Goal: Check status: Check status

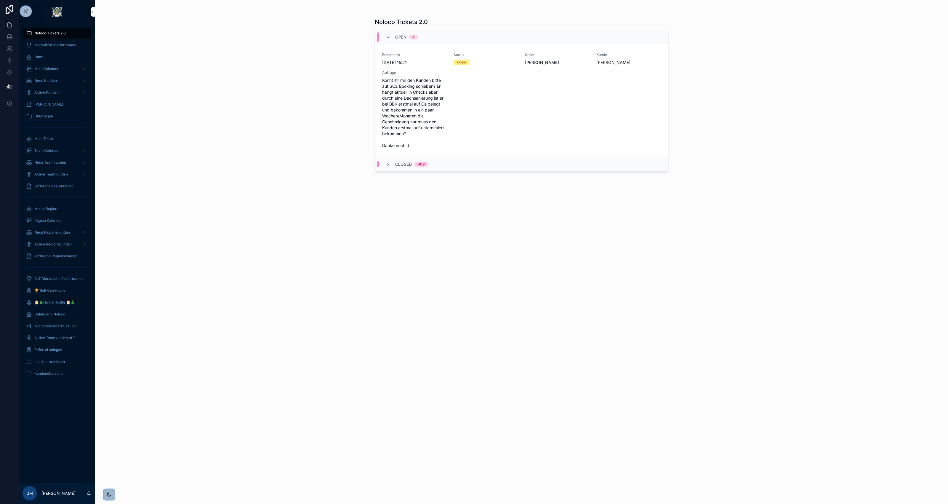
click at [0, 0] on icon at bounding box center [0, 0] width 0 height 0
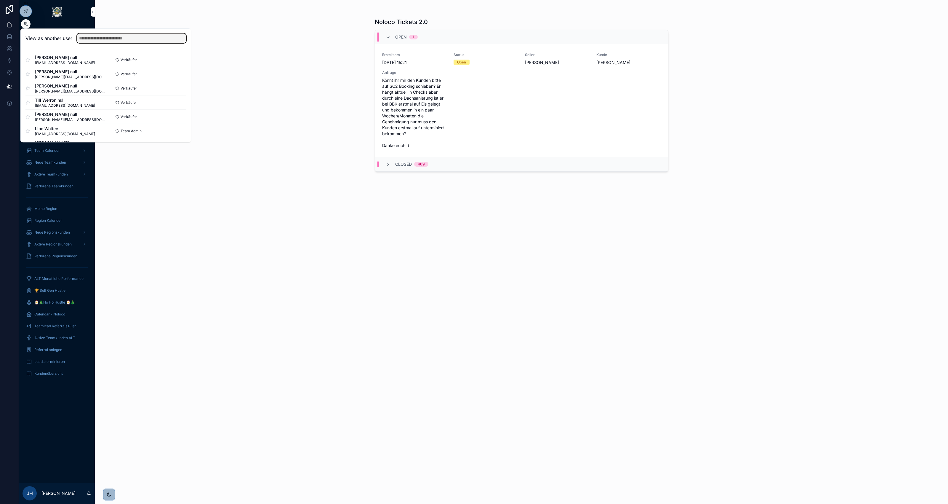
click at [102, 39] on input "text" at bounding box center [131, 37] width 109 height 9
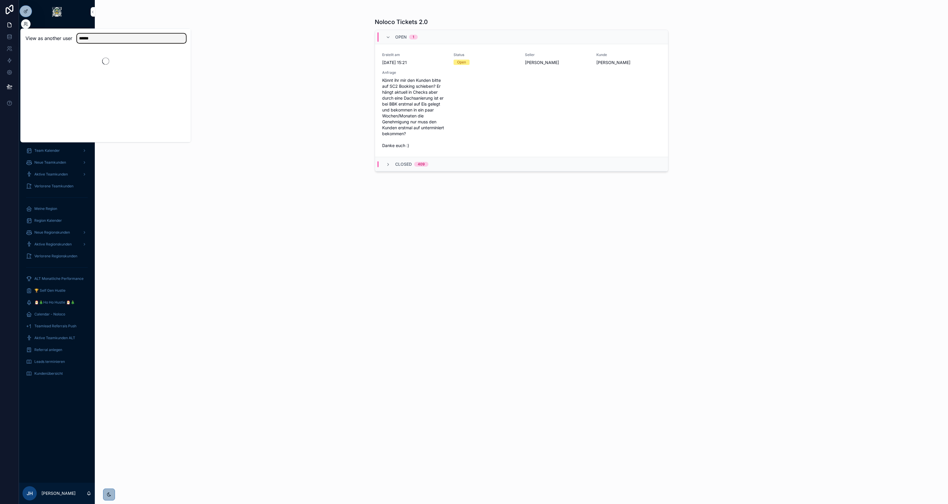
click at [101, 39] on input "******" at bounding box center [131, 37] width 109 height 9
type input "******"
click at [0, 0] on button "Select" at bounding box center [0, 0] width 0 height 0
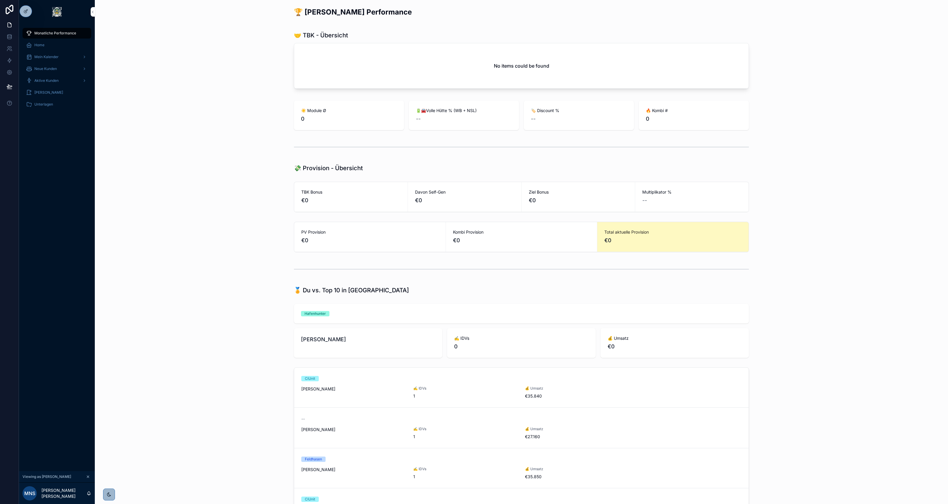
click at [201, 143] on div "scrollable content" at bounding box center [522, 147] width 844 height 20
click at [47, 58] on span "Mein Kalender" at bounding box center [46, 57] width 24 height 5
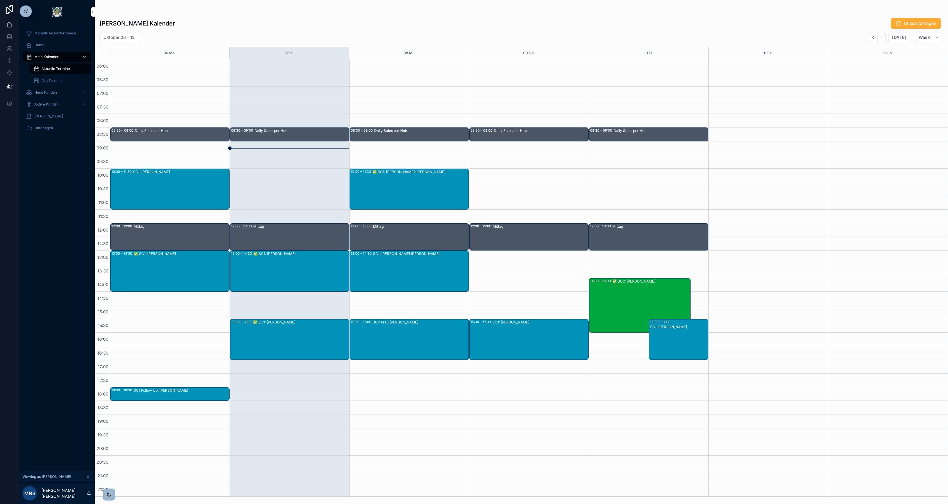
click at [301, 267] on div "✅ SC1: Mirwais Ahadzada" at bounding box center [300, 271] width 95 height 40
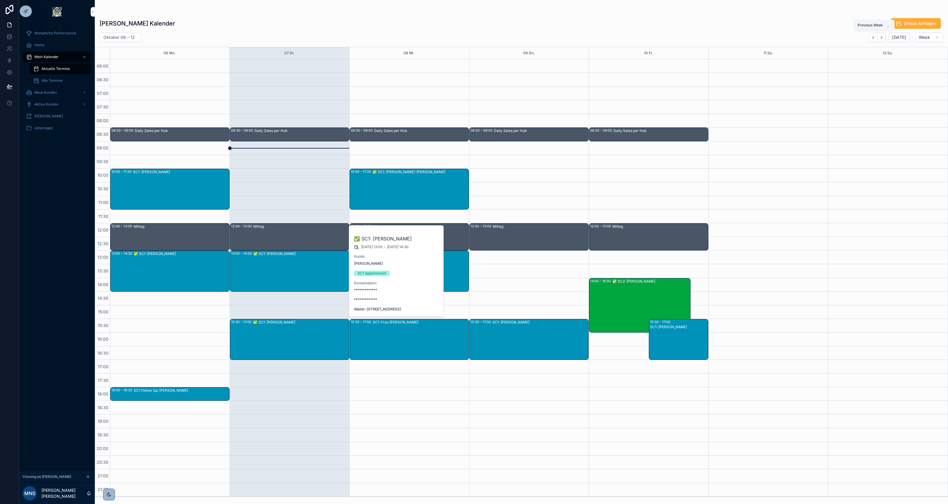
click at [876, 37] on icon "Back" at bounding box center [873, 37] width 4 height 4
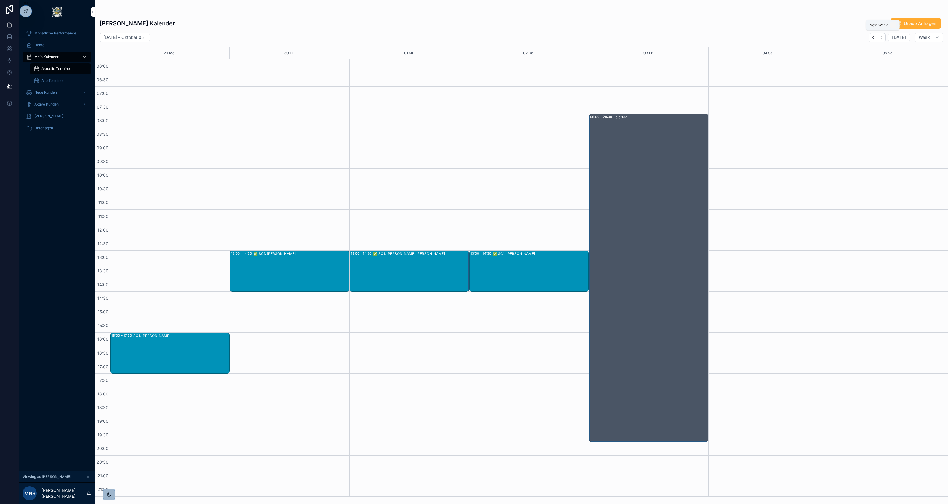
click at [879, 41] on button "Next" at bounding box center [882, 37] width 8 height 9
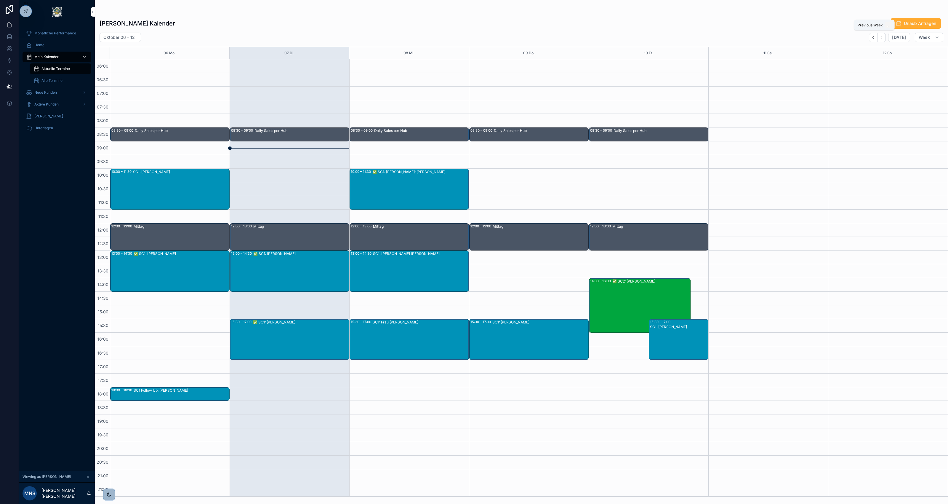
click at [873, 38] on icon "Back" at bounding box center [873, 37] width 4 height 4
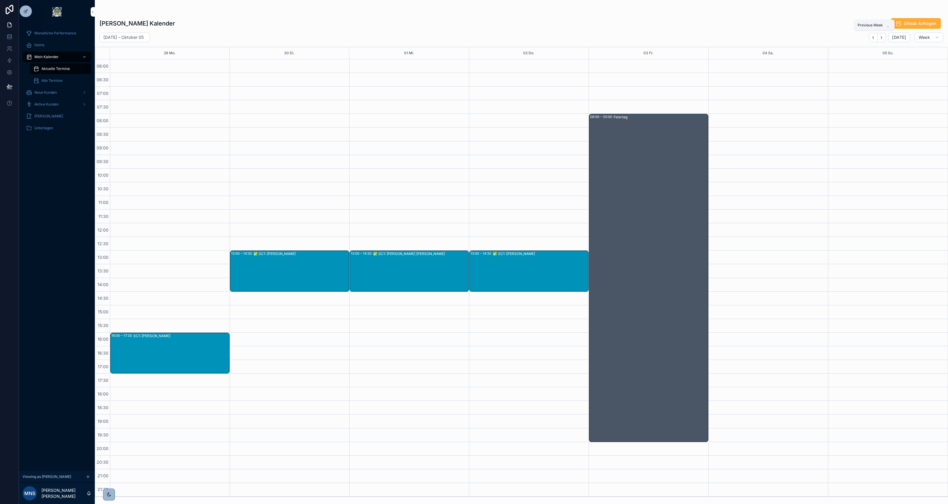
click at [876, 40] on button "Back" at bounding box center [873, 37] width 9 height 9
